Goal: Information Seeking & Learning: Learn about a topic

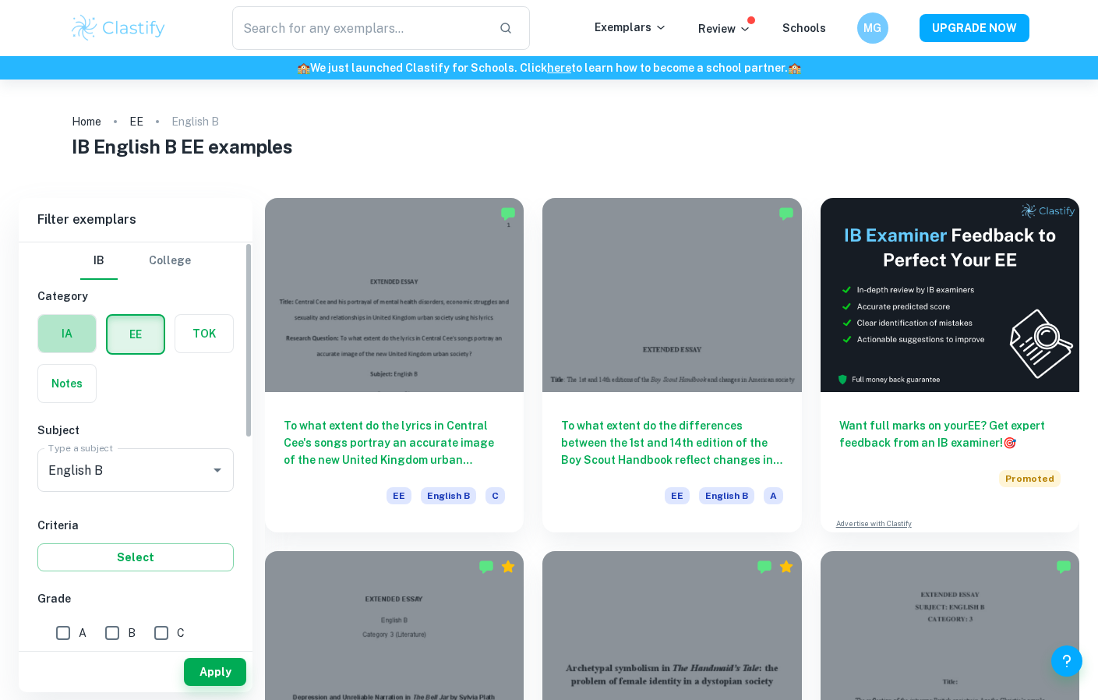
click at [83, 350] on label "button" at bounding box center [67, 333] width 58 height 37
click at [0, 0] on input "radio" at bounding box center [0, 0] width 0 height 0
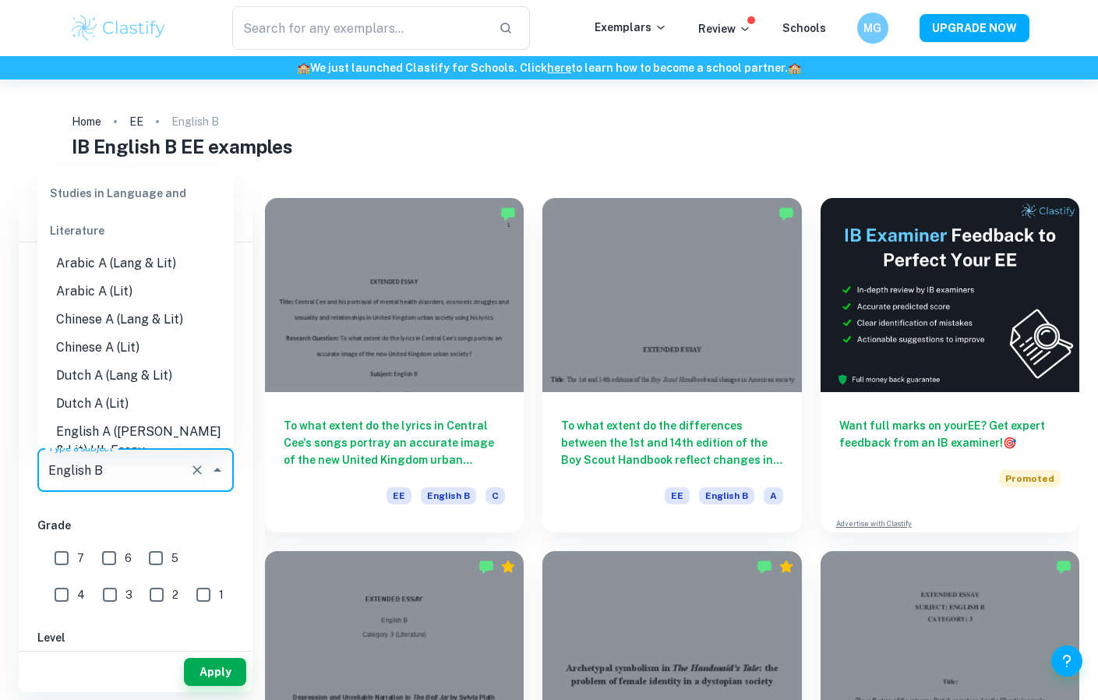
click at [127, 474] on input "English B" at bounding box center [113, 470] width 139 height 30
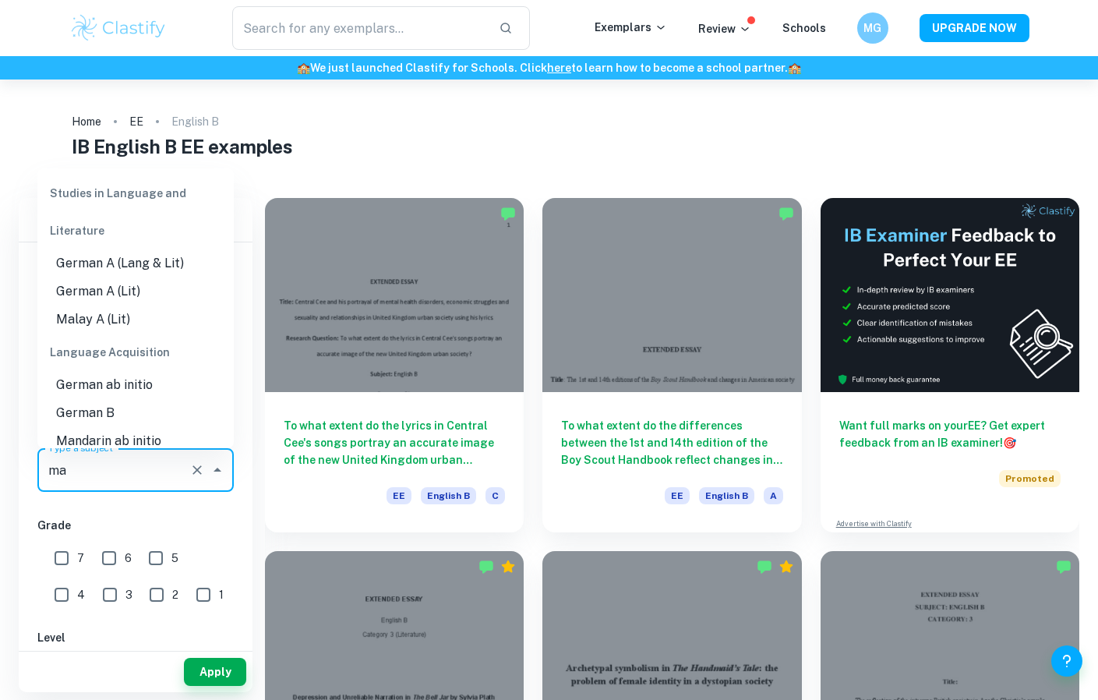
type input "mat"
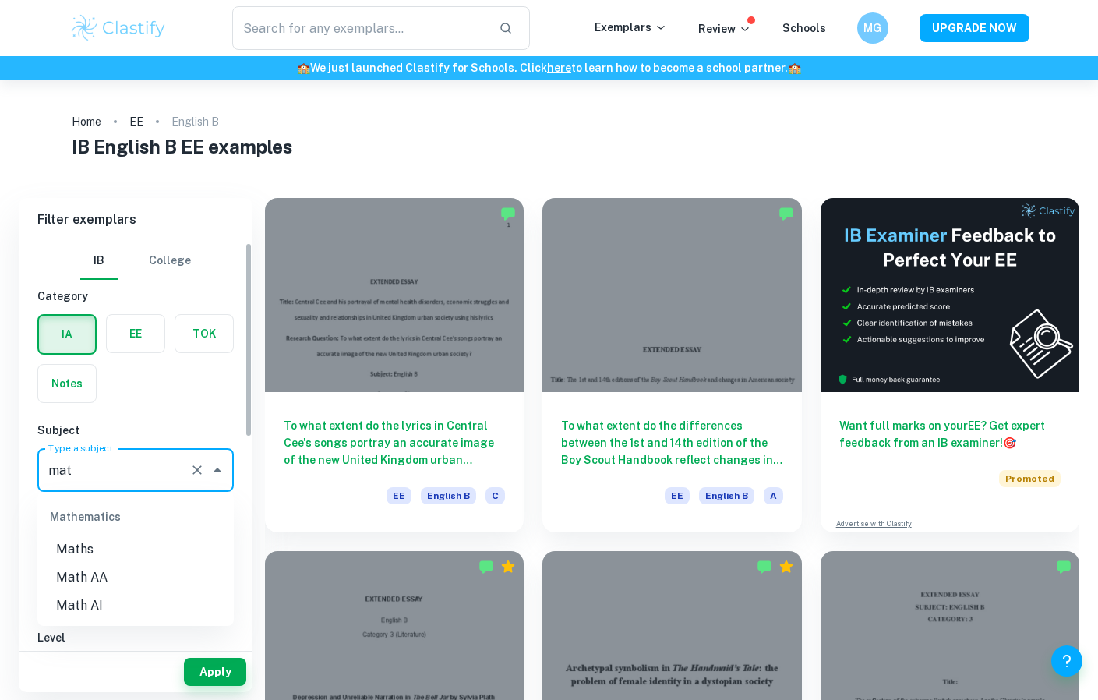
click at [158, 573] on li "Math AA" at bounding box center [135, 577] width 196 height 28
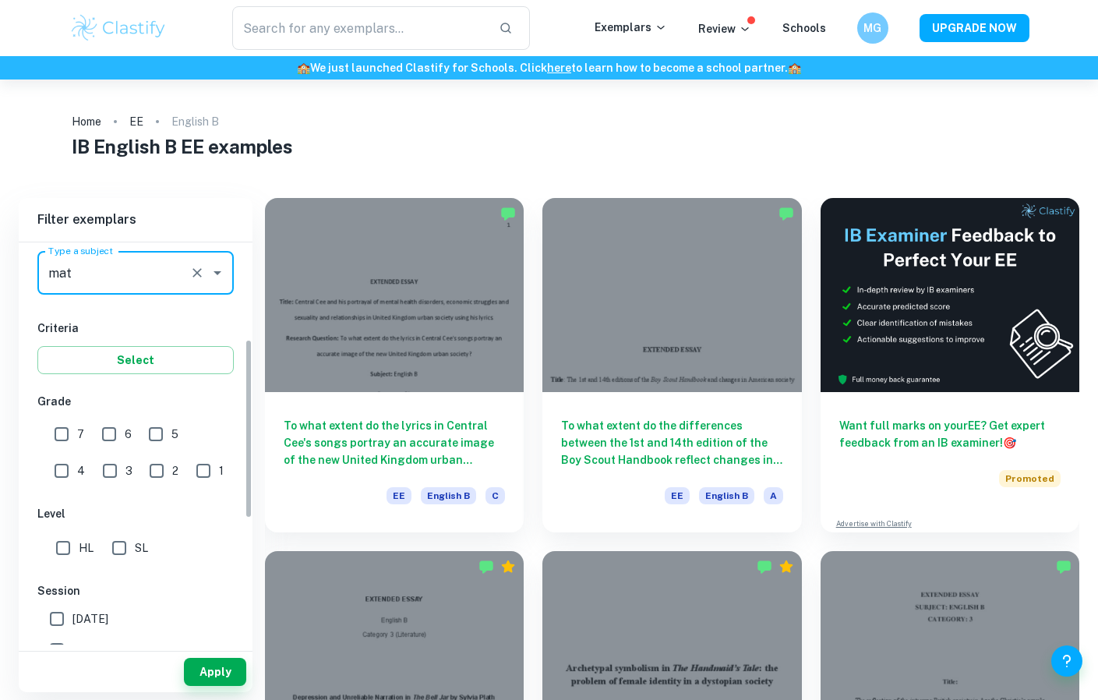
scroll to position [217, 0]
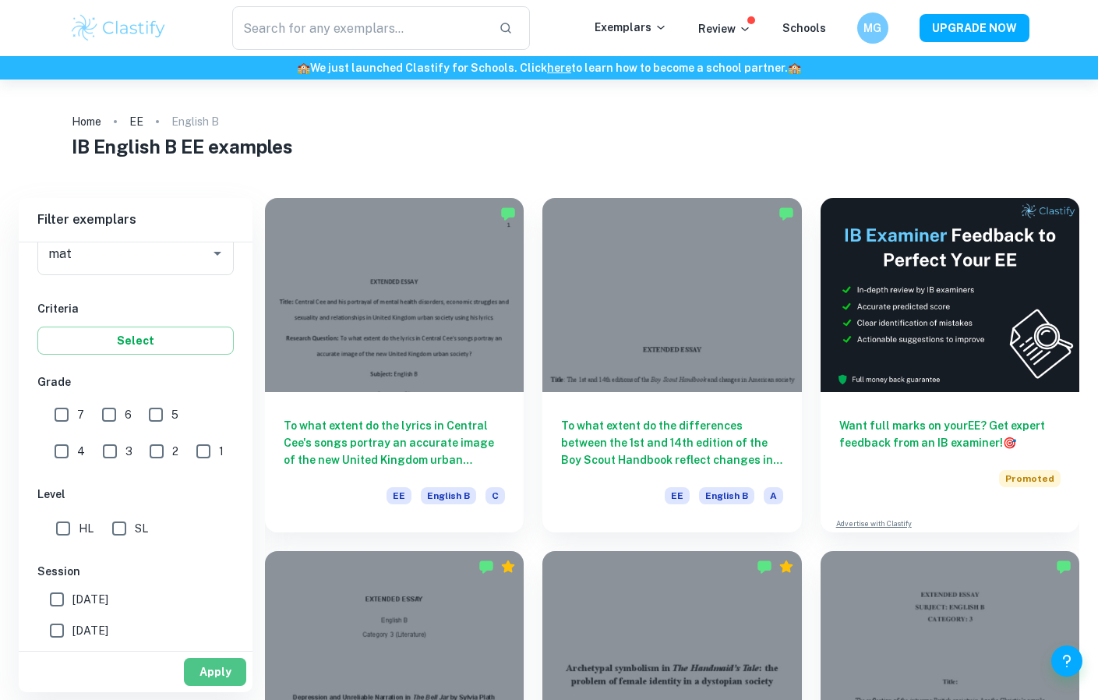
click at [226, 674] on button "Apply" at bounding box center [215, 672] width 62 height 28
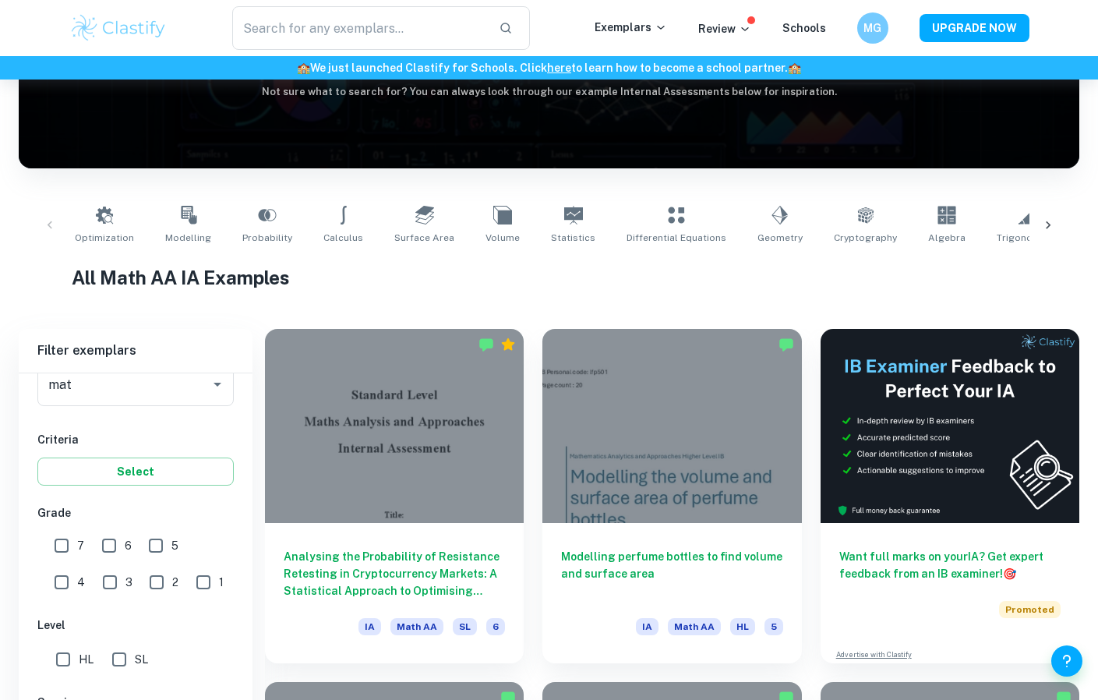
scroll to position [483, 0]
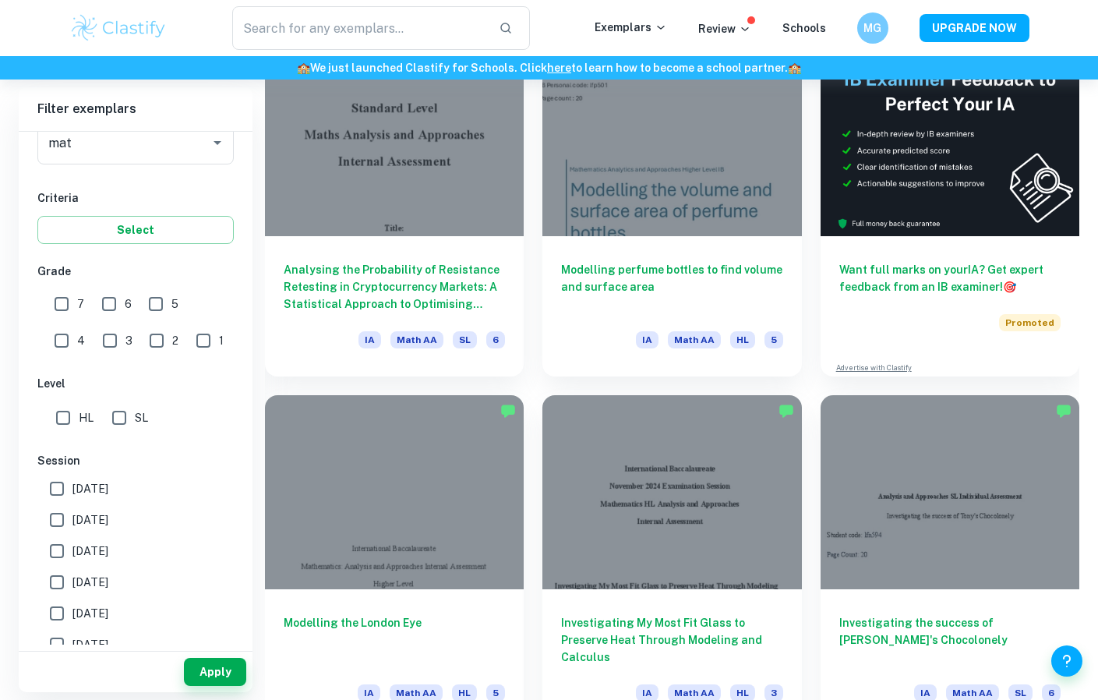
click at [123, 417] on input "SL" at bounding box center [119, 417] width 31 height 31
checkbox input "true"
click at [218, 669] on button "Apply" at bounding box center [215, 672] width 62 height 28
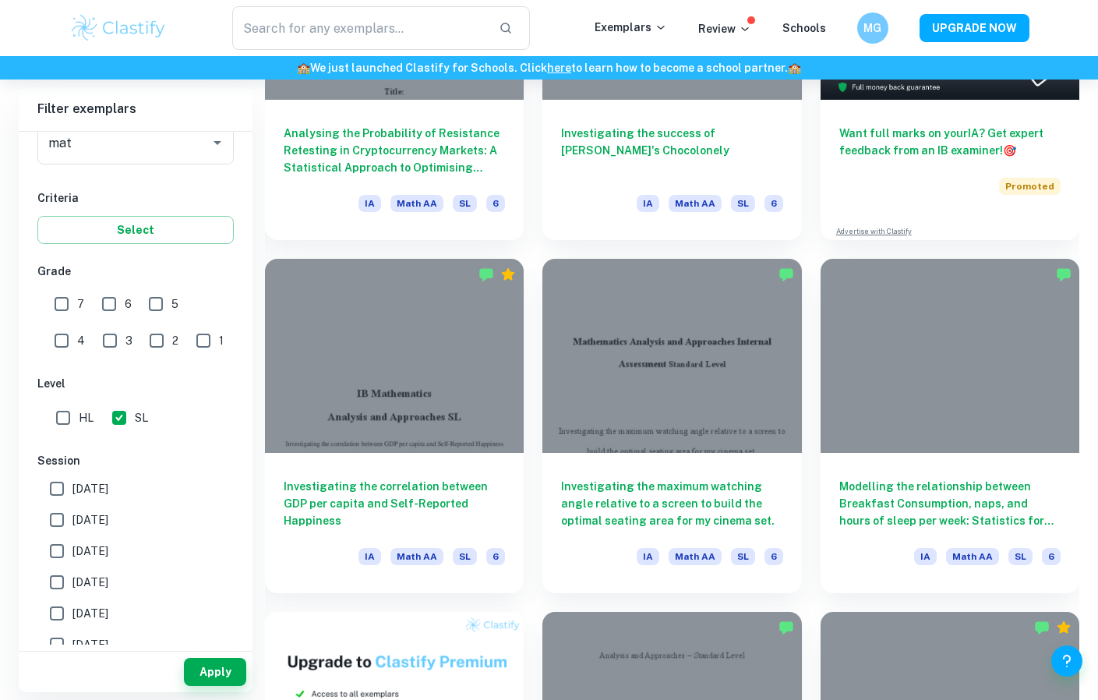
scroll to position [623, 0]
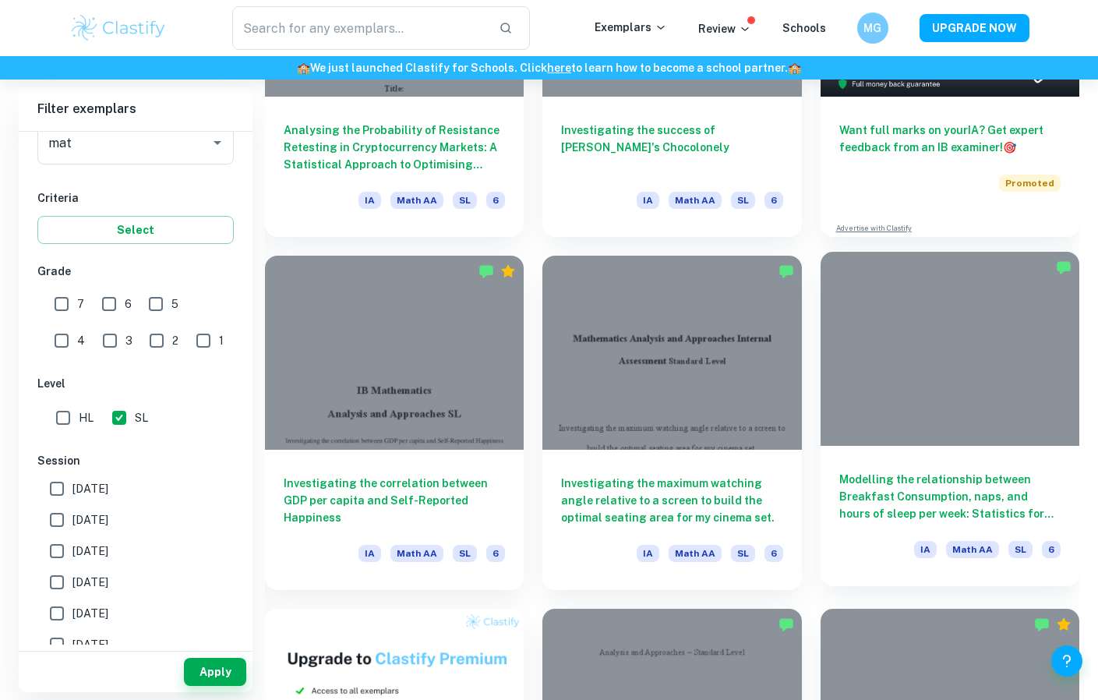
click at [882, 430] on div at bounding box center [950, 349] width 259 height 194
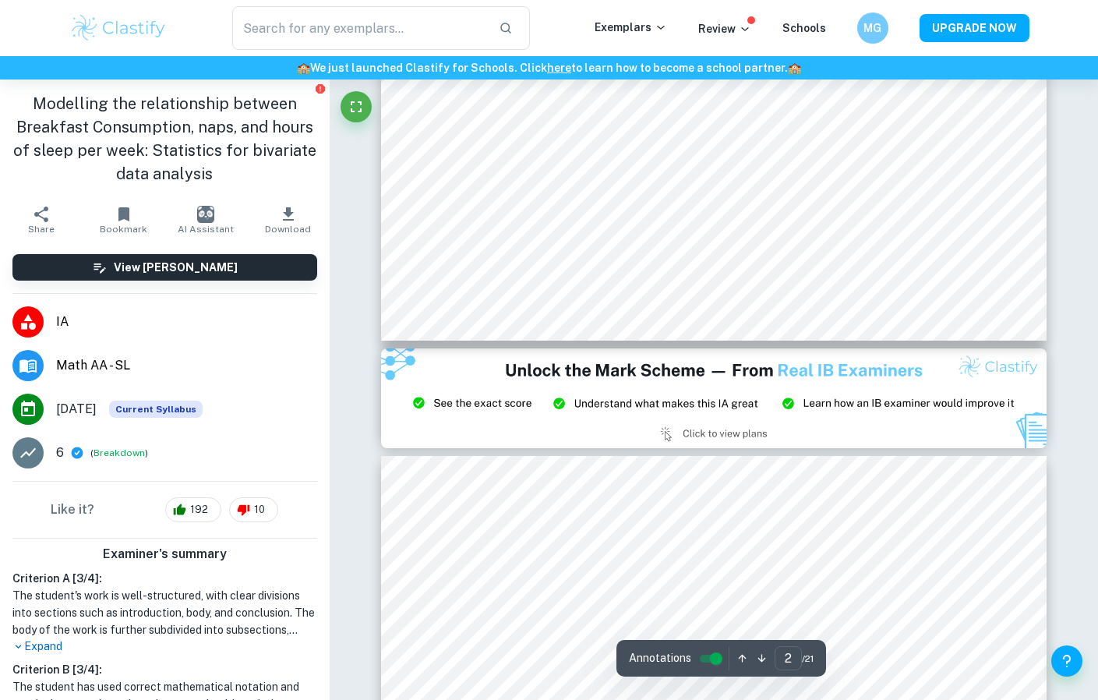
type input "3"
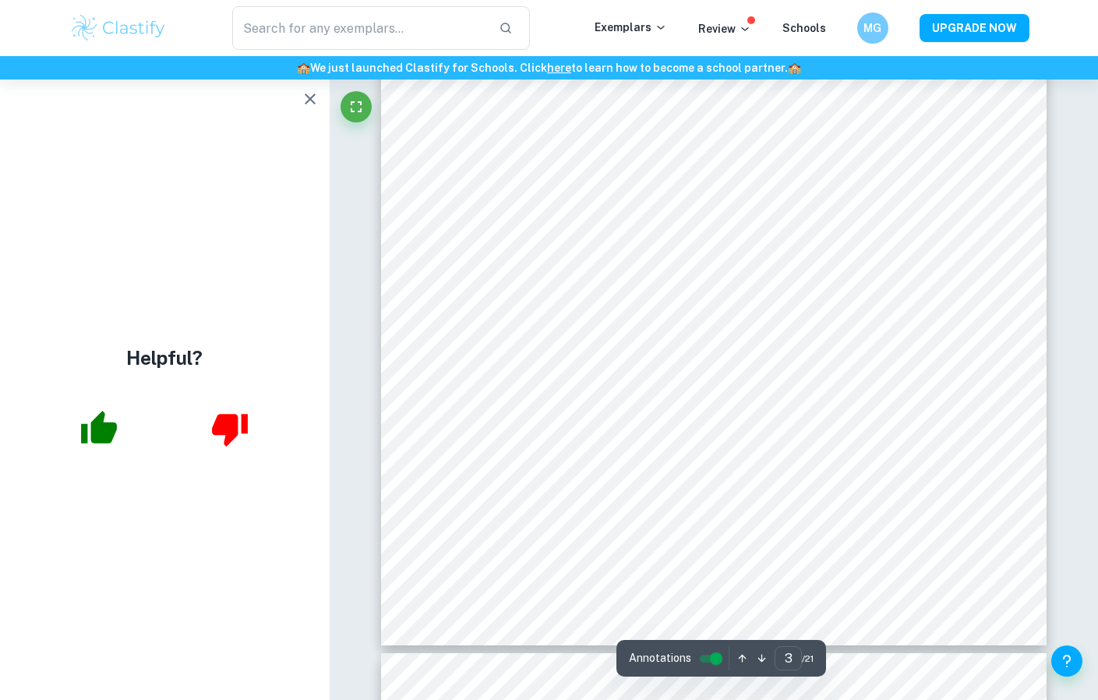
scroll to position [2499, 0]
